Goal: Book appointment/travel/reservation

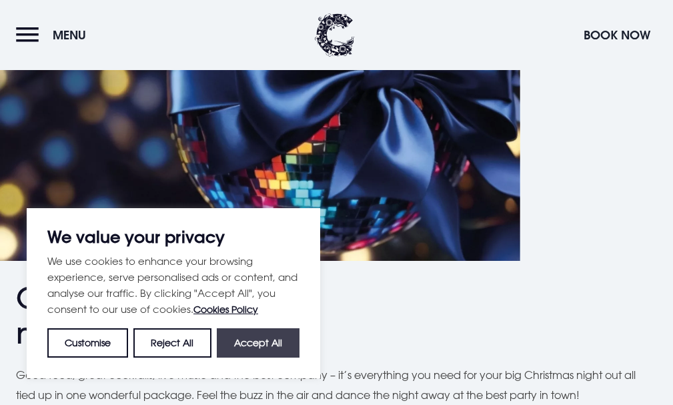
click at [269, 339] on button "Accept All" at bounding box center [258, 342] width 83 height 29
checkbox input "true"
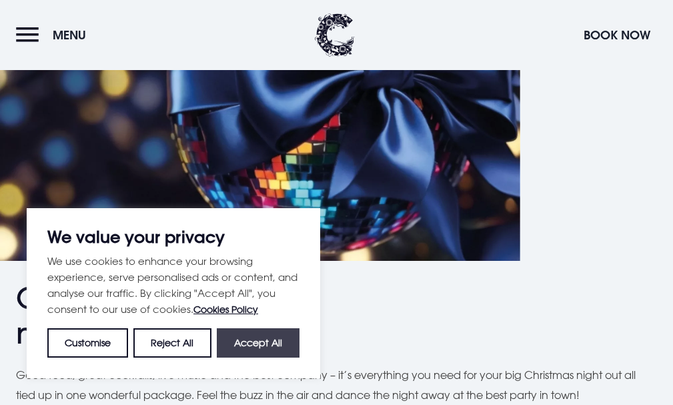
checkbox input "true"
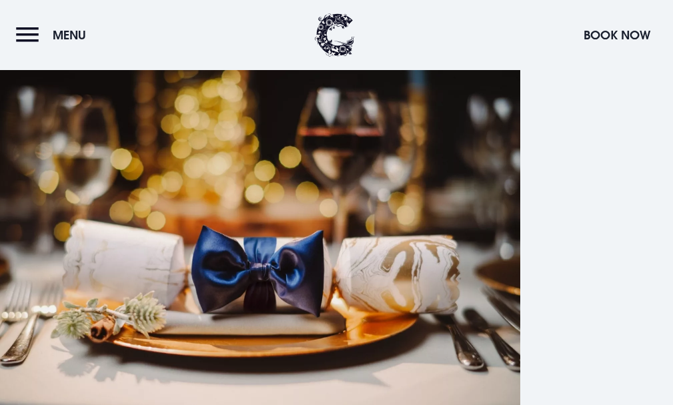
scroll to position [1802, 0]
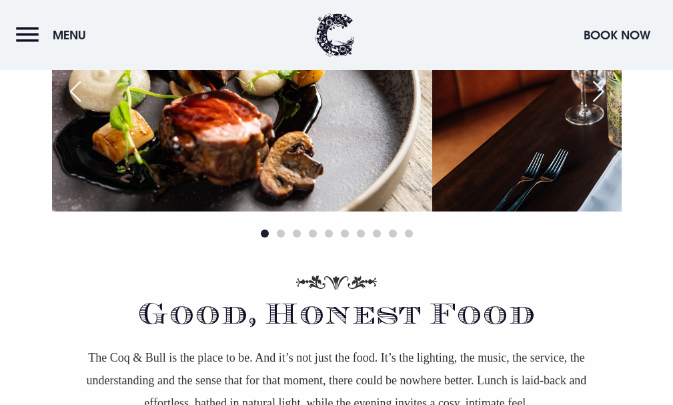
scroll to position [1224, 0]
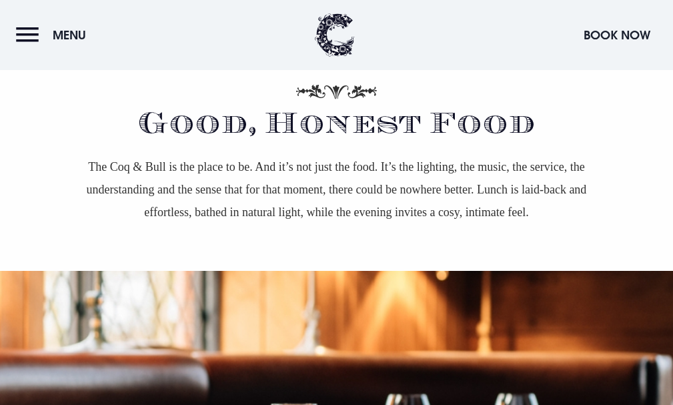
click at [55, 31] on button "Menu" at bounding box center [54, 35] width 77 height 29
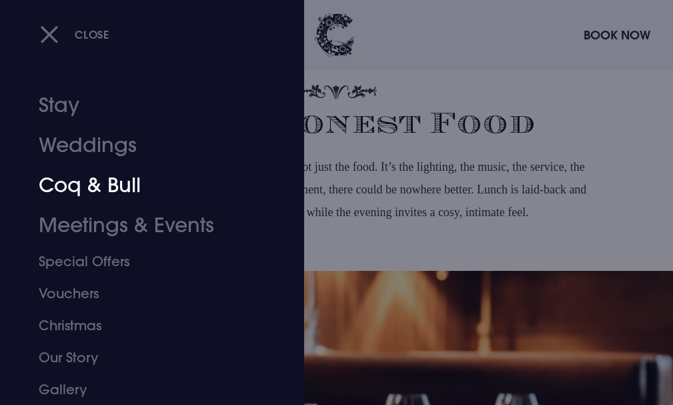
scroll to position [67, 0]
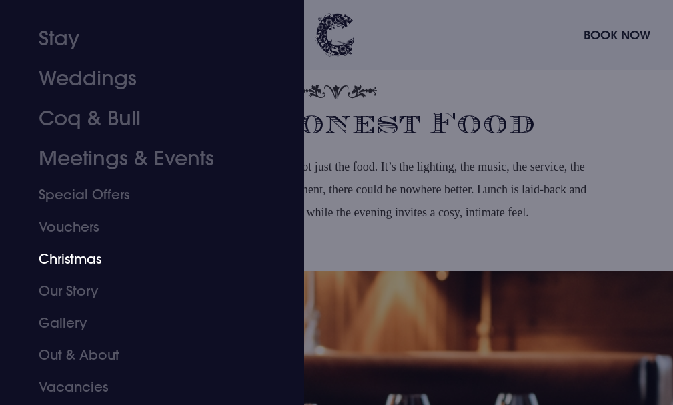
click at [82, 252] on link "Christmas" at bounding box center [144, 259] width 211 height 32
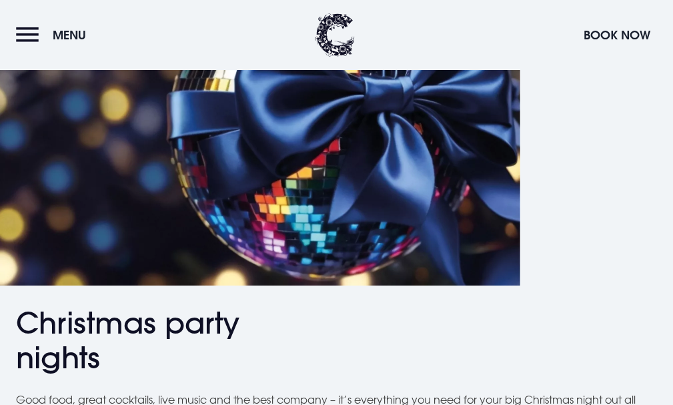
scroll to position [667, 0]
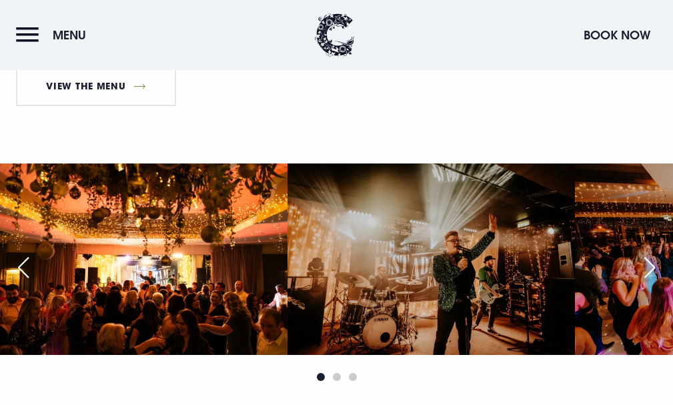
scroll to position [1001, 0]
